Goal: Transaction & Acquisition: Purchase product/service

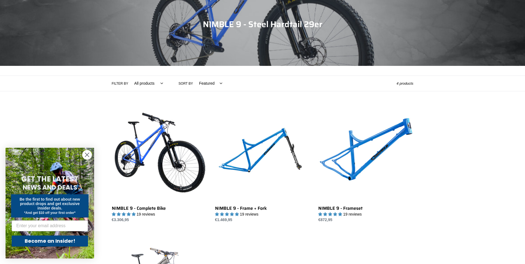
click at [87, 157] on circle "Close dialog" at bounding box center [86, 154] width 9 height 9
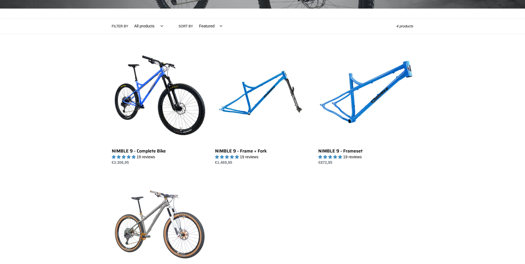
scroll to position [111, 0]
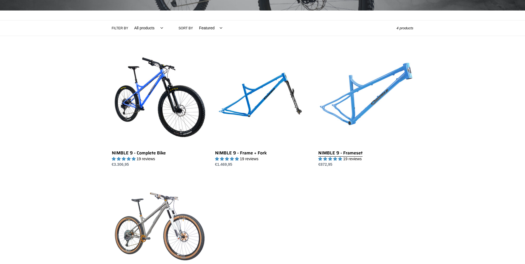
click at [338, 100] on link "NIMBLE 9 - Frameset" at bounding box center [365, 109] width 95 height 116
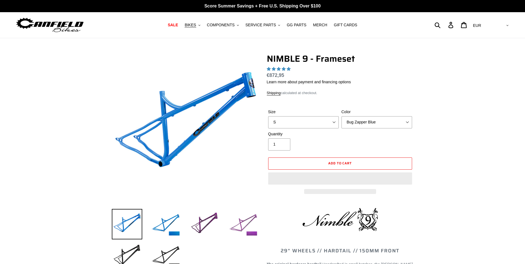
click at [244, 223] on img at bounding box center [243, 224] width 30 height 30
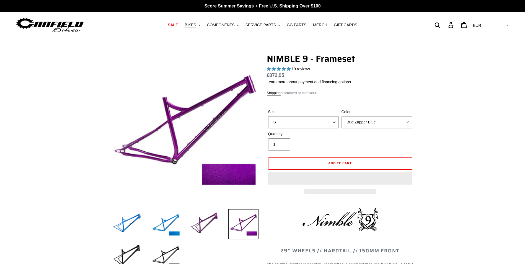
select select "highest-rating"
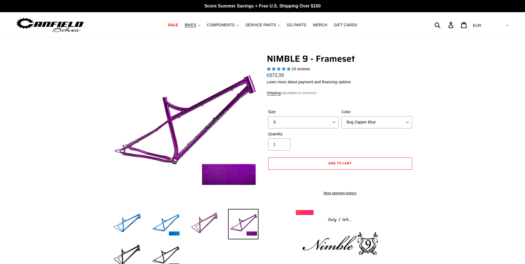
click at [197, 221] on img at bounding box center [204, 224] width 30 height 30
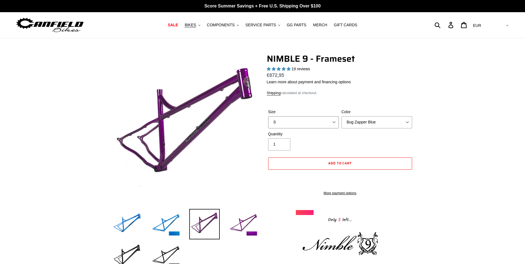
click at [323, 126] on select "S M L XL" at bounding box center [303, 122] width 71 height 12
select select "M"
click at [268, 116] on select "S M L XL" at bounding box center [303, 122] width 71 height 12
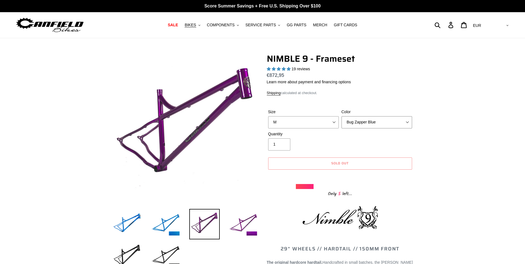
click at [359, 124] on select "Bug Zapper Blue Purple Haze -Sold Out Galaxy Black" at bounding box center [376, 122] width 71 height 12
click at [341, 116] on select "Bug Zapper Blue Purple Haze -Sold Out Galaxy Black" at bounding box center [376, 122] width 71 height 12
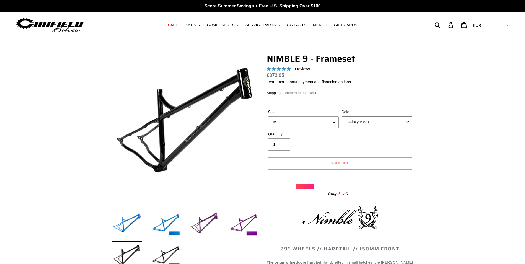
click at [353, 121] on select "Bug Zapper Blue Purple Haze -Sold Out Galaxy Black" at bounding box center [376, 122] width 71 height 12
select select "Purple Haze -Sold Out"
click at [341, 116] on select "Bug Zapper Blue Purple Haze -Sold Out Galaxy Black" at bounding box center [376, 122] width 71 height 12
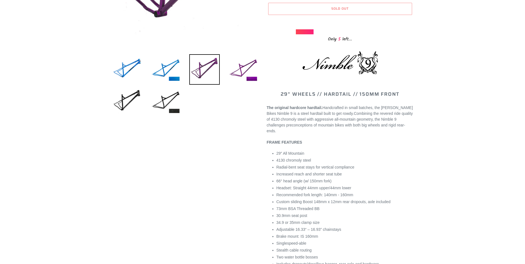
scroll to position [166, 0]
